Goal: Check status: Check status

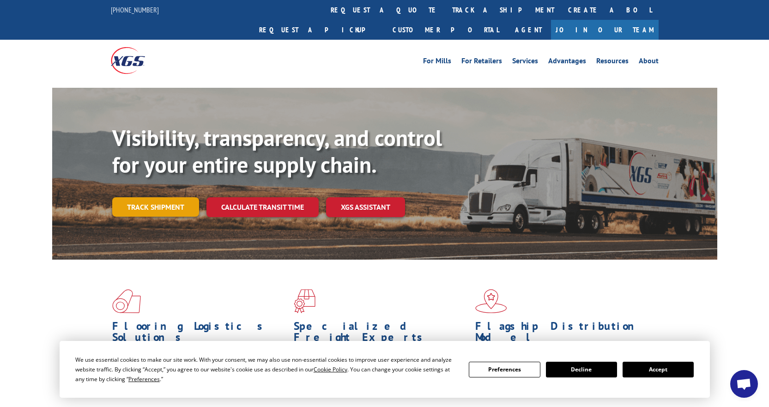
click at [171, 197] on link "Track shipment" at bounding box center [155, 206] width 87 height 19
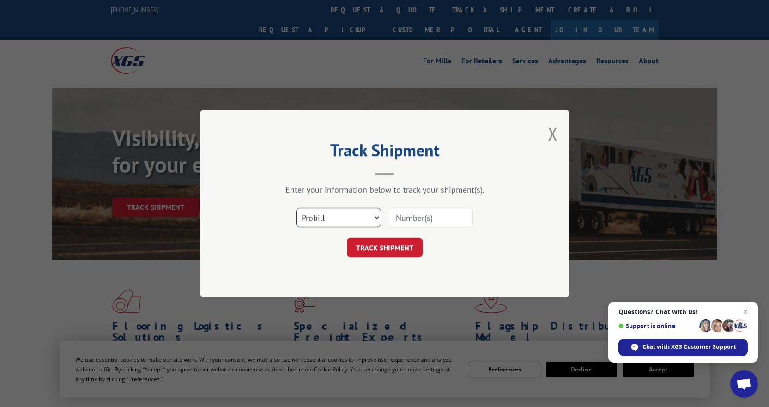
click at [378, 217] on select "Select category... Probill BOL PO" at bounding box center [338, 217] width 85 height 19
select select "bol"
click at [296, 208] on select "Select category... Probill BOL PO" at bounding box center [338, 217] width 85 height 19
click at [417, 215] on input at bounding box center [430, 217] width 85 height 19
paste input "3385180"
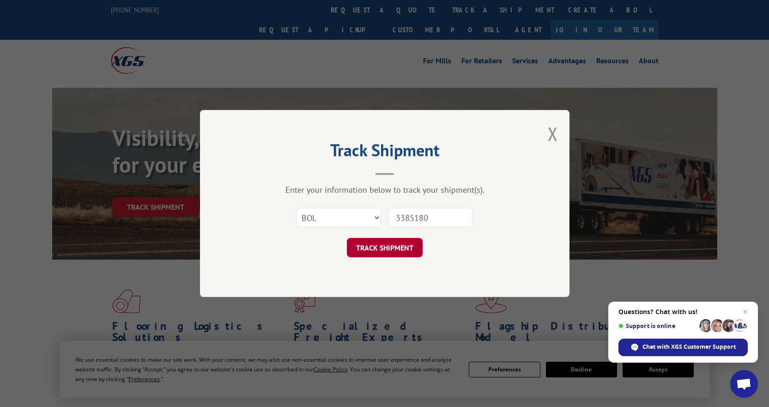
type input "3385180"
click at [401, 253] on button "TRACK SHIPMENT" at bounding box center [385, 247] width 76 height 19
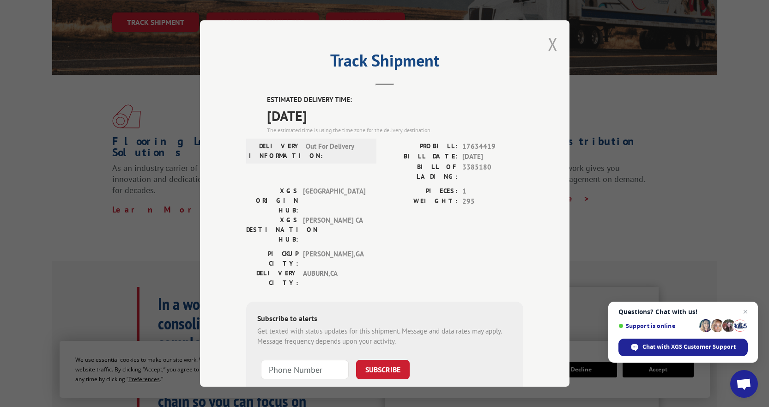
click at [547, 47] on button "Close modal" at bounding box center [552, 44] width 10 height 24
